Goal: Task Accomplishment & Management: Manage account settings

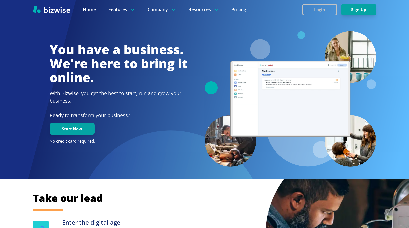
click at [322, 9] on button "Login" at bounding box center [319, 10] width 35 height 12
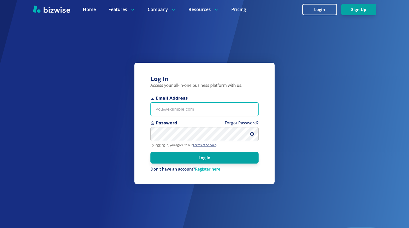
click at [191, 110] on input "Email Address" at bounding box center [205, 109] width 108 height 14
type input "[PERSON_NAME][EMAIL_ADDRESS][DOMAIN_NAME]"
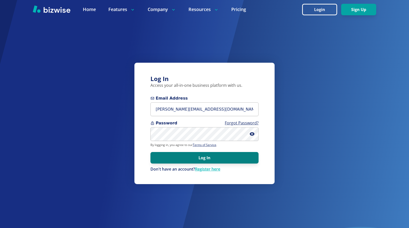
click at [192, 154] on button "Log In" at bounding box center [205, 158] width 108 height 12
